Goal: Information Seeking & Learning: Learn about a topic

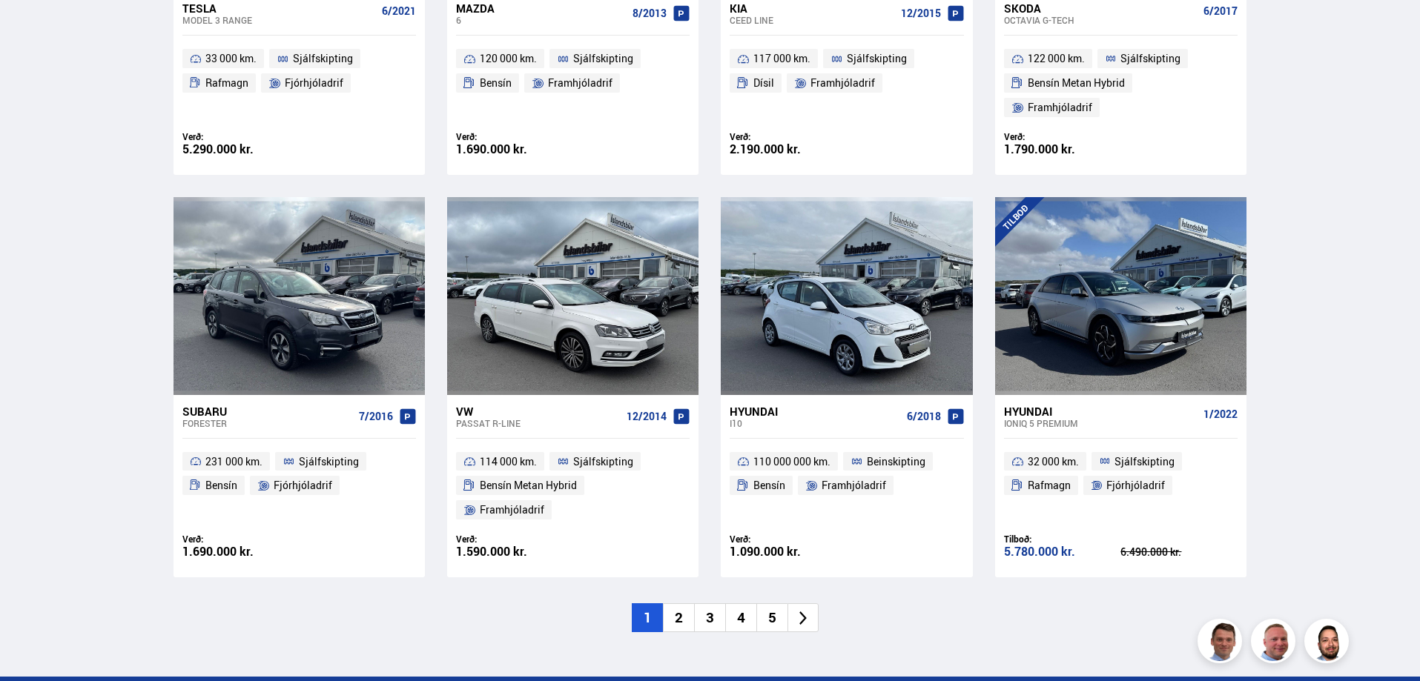
scroll to position [2076, 0]
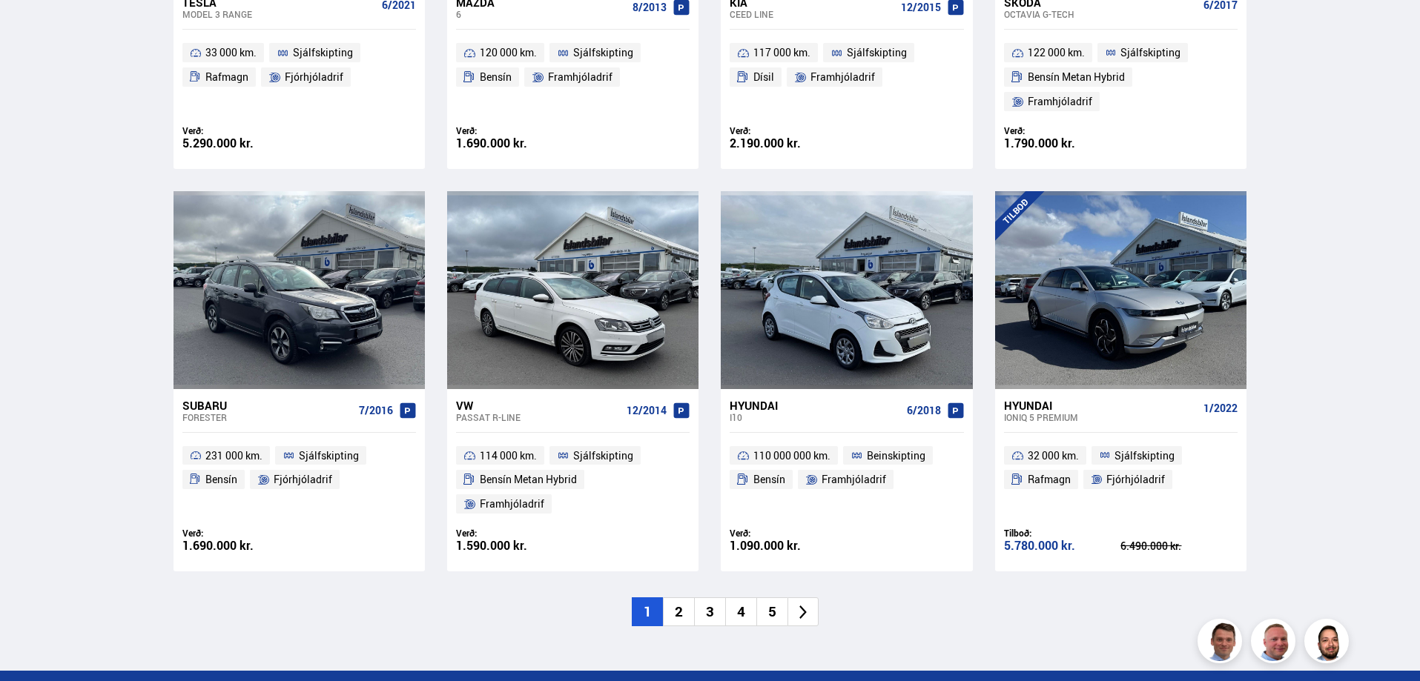
click at [681, 598] on li "2" at bounding box center [678, 612] width 31 height 29
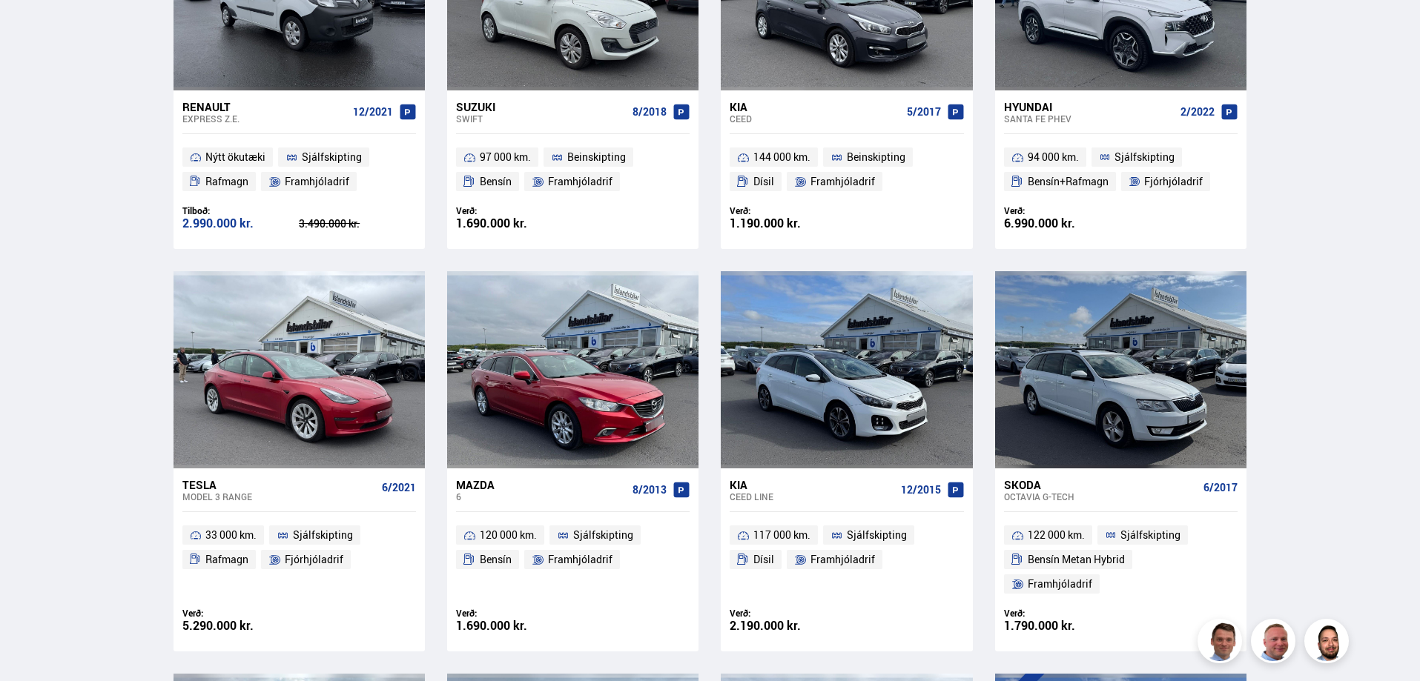
scroll to position [0, 0]
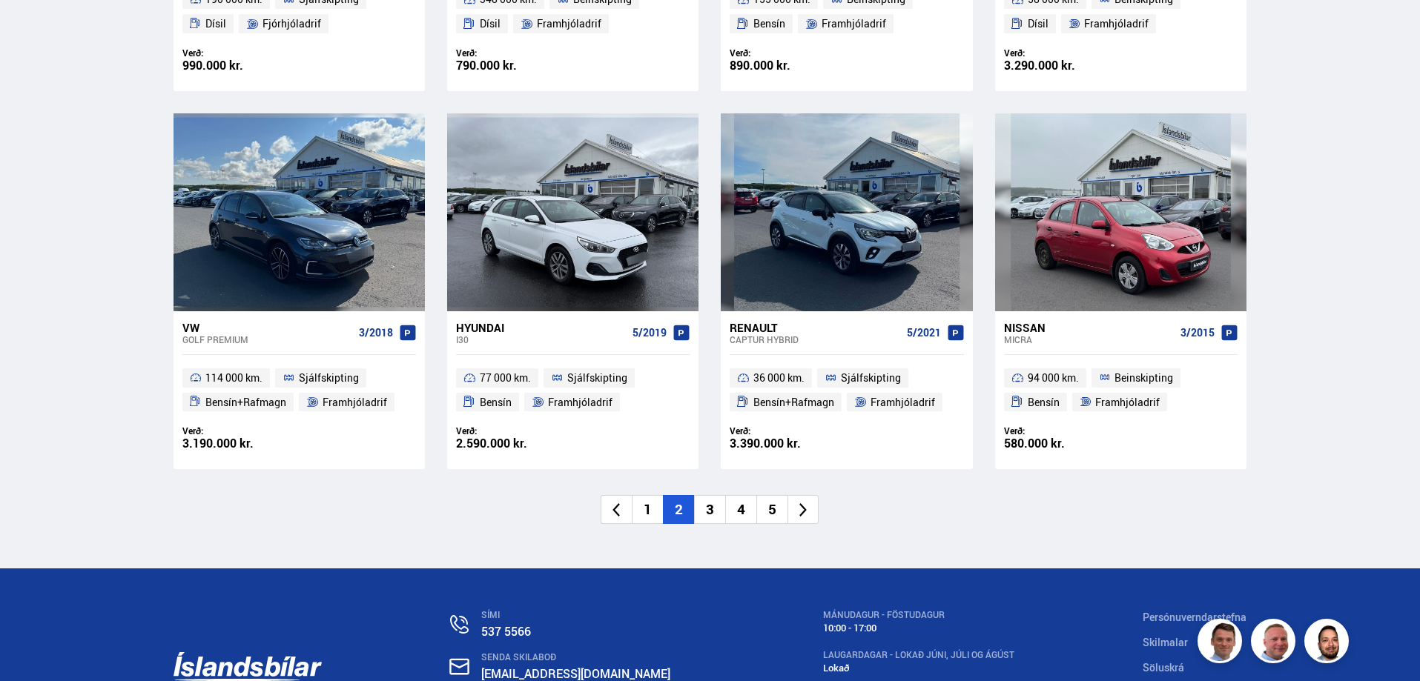
scroll to position [2150, 0]
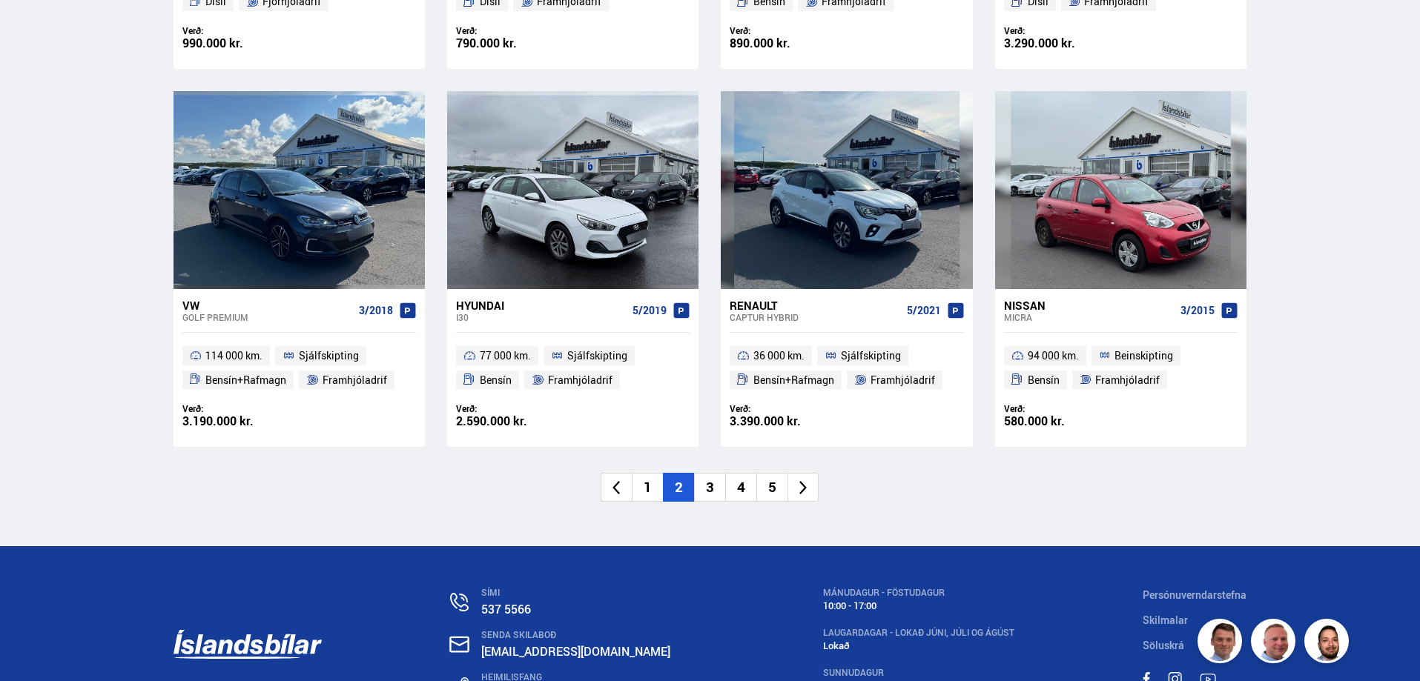
click at [710, 488] on li "3" at bounding box center [709, 487] width 31 height 29
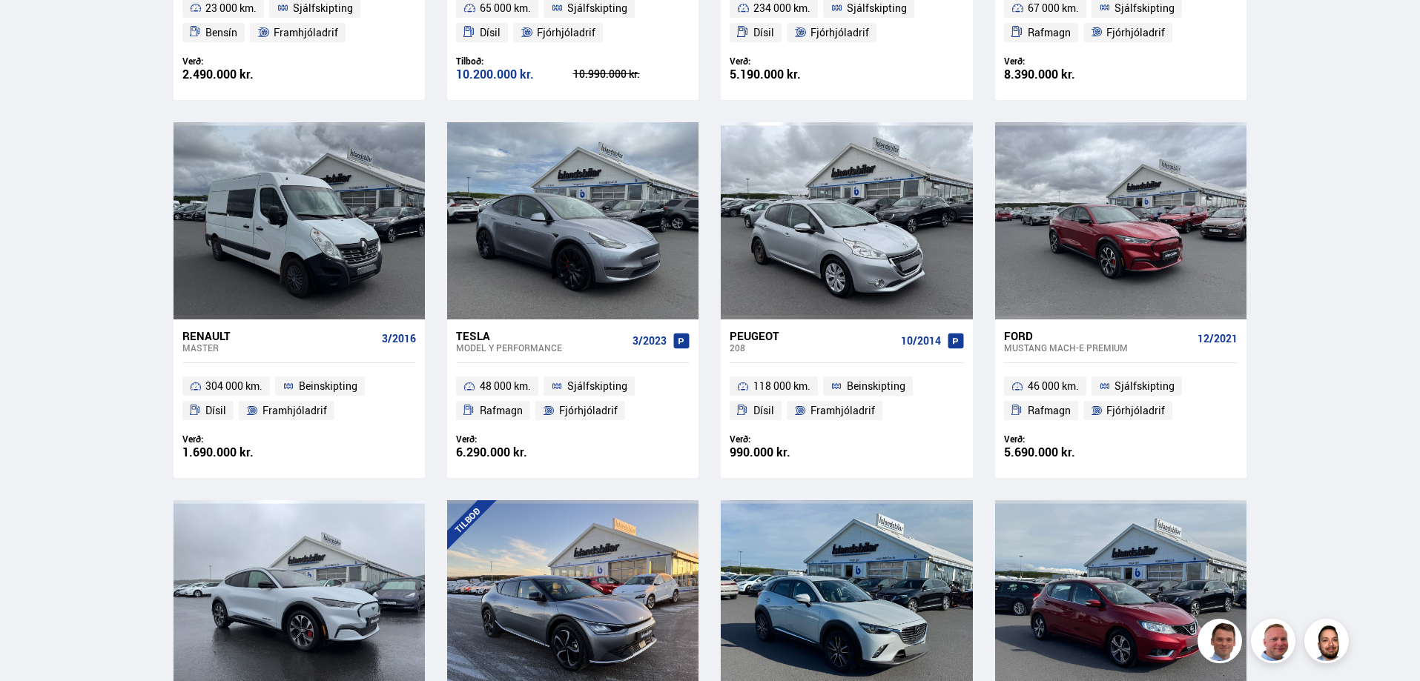
scroll to position [427, 0]
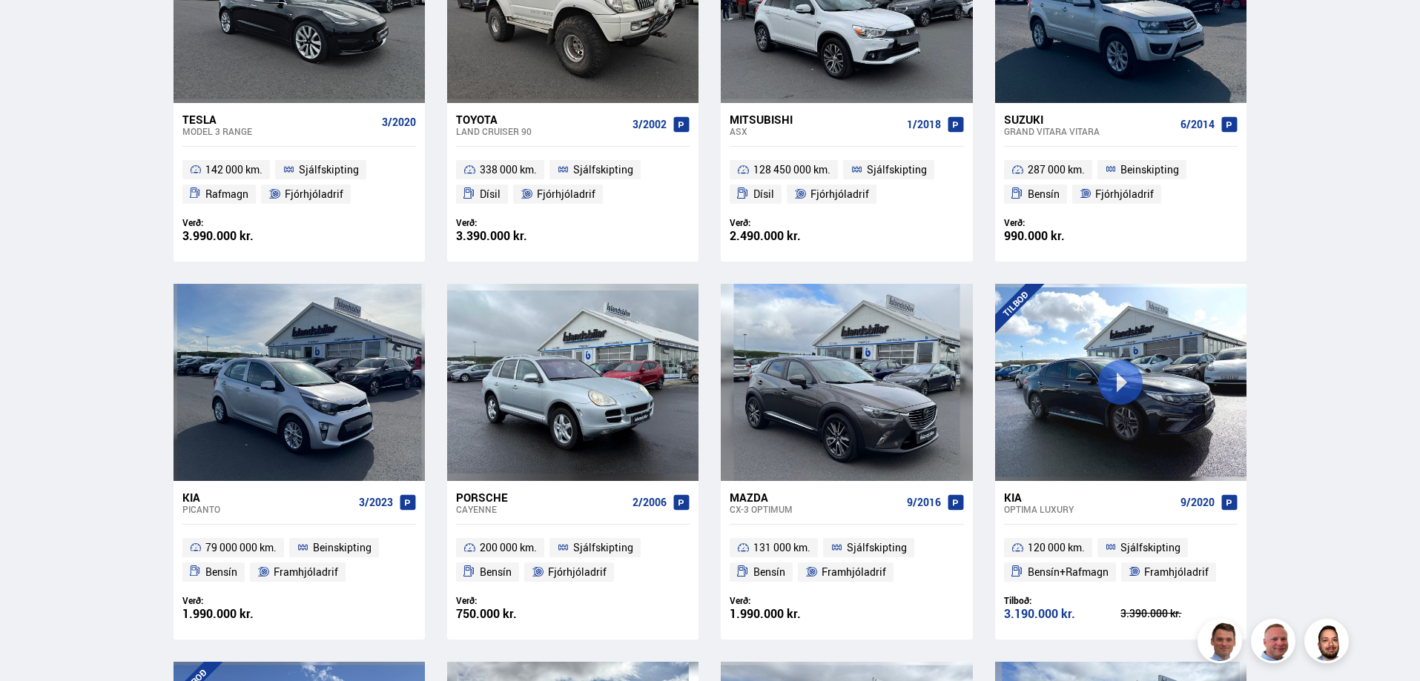
scroll to position [519, 0]
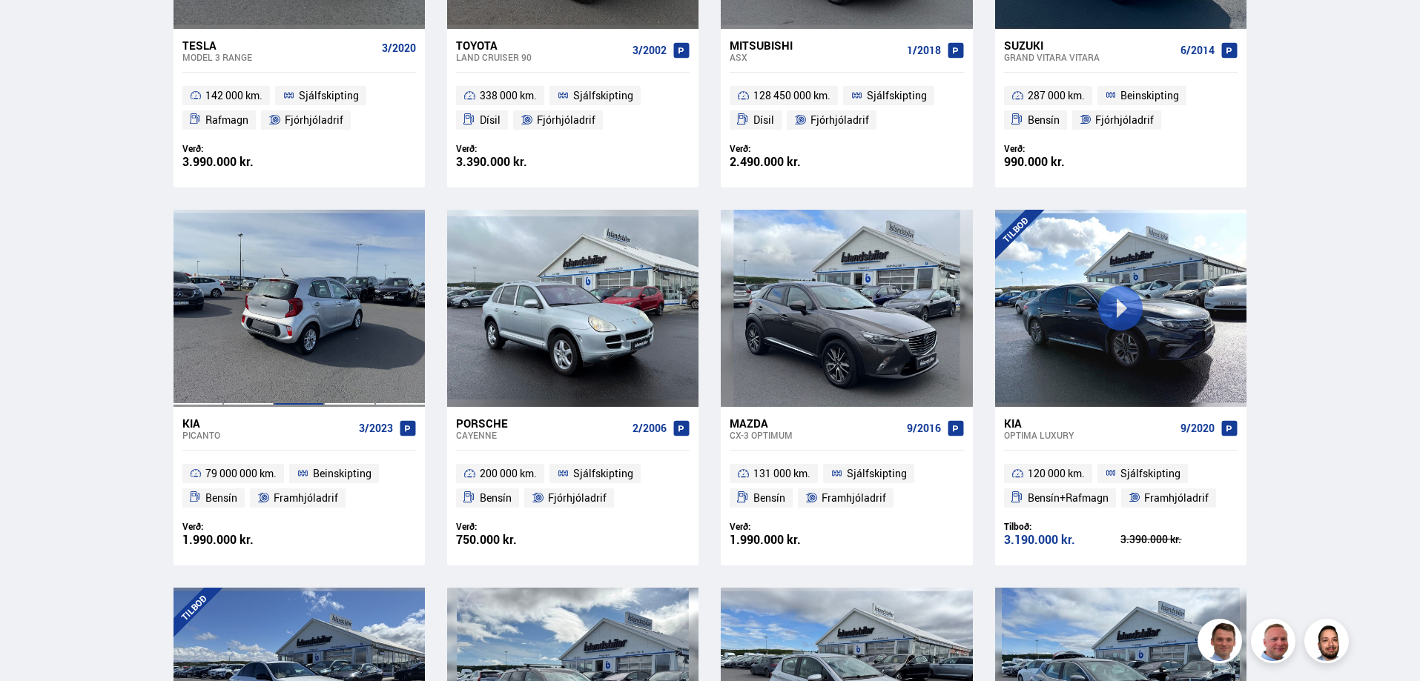
click at [322, 354] on div at bounding box center [299, 308] width 50 height 197
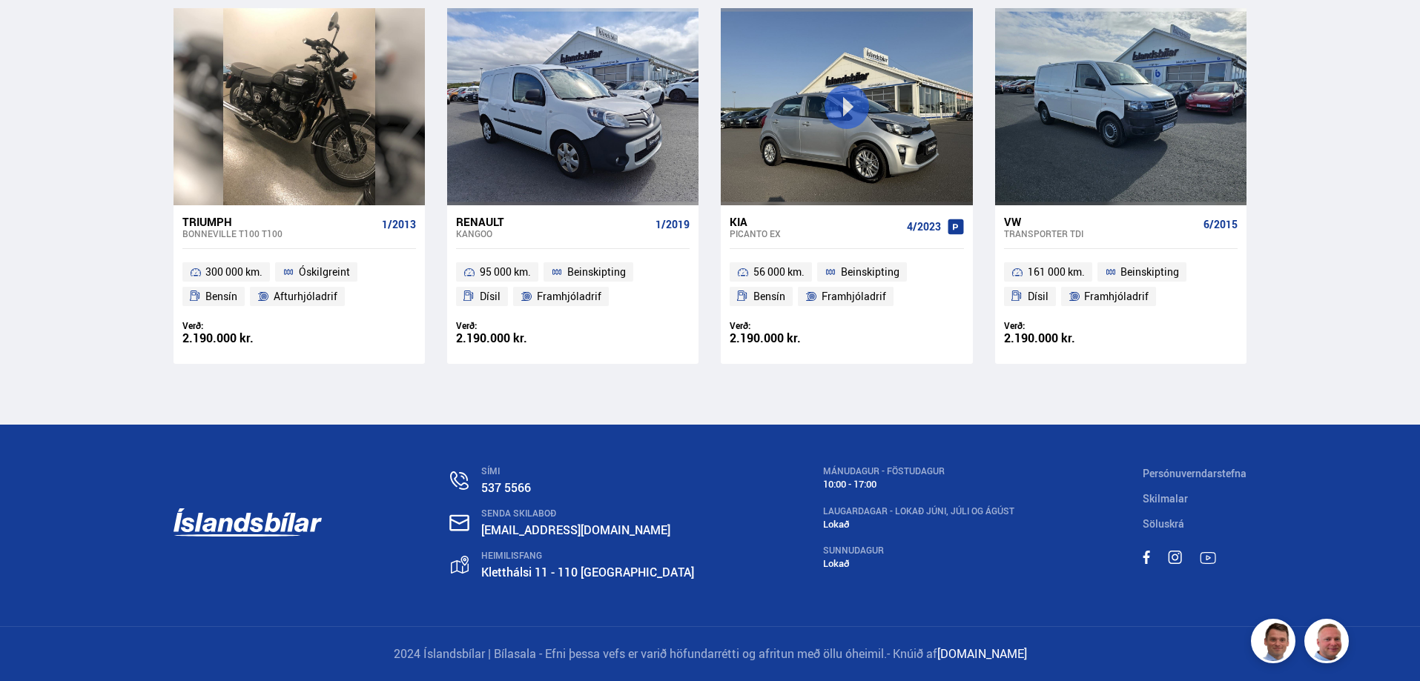
scroll to position [10453, 0]
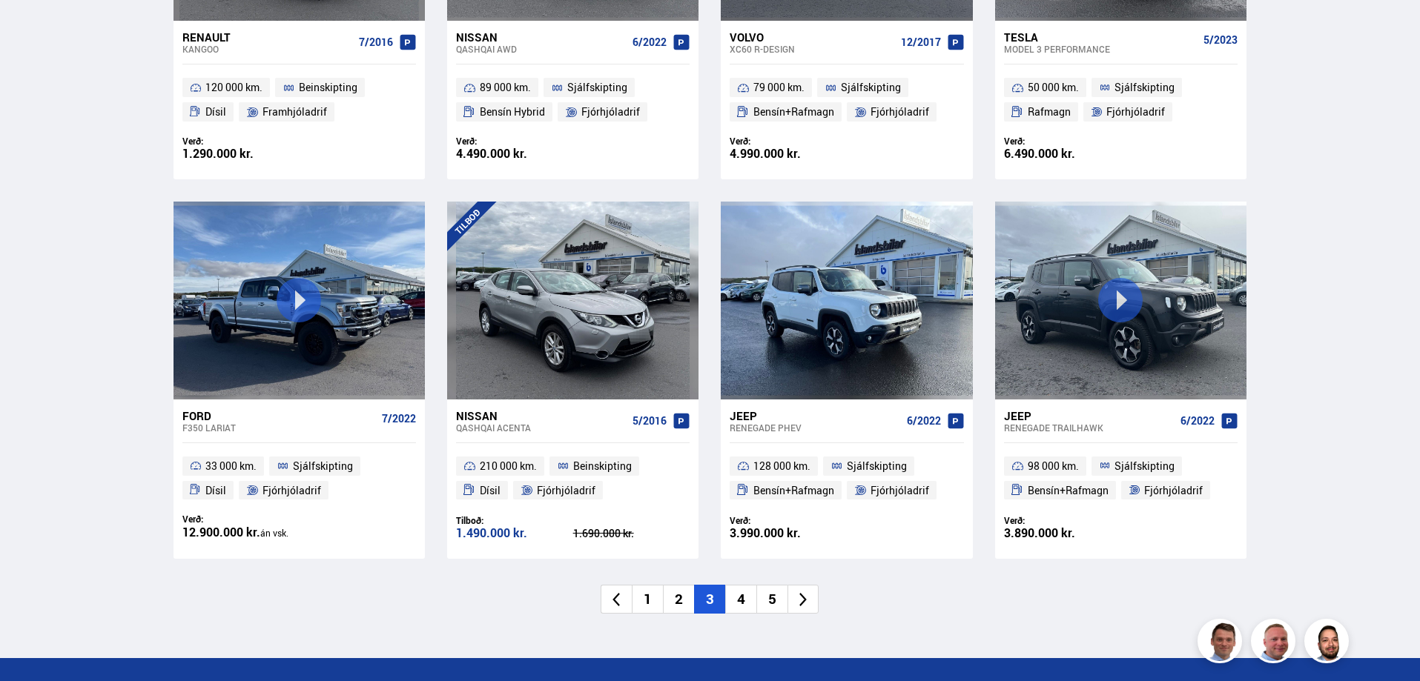
scroll to position [2087, 0]
